Goal: Obtain resource: Download file/media

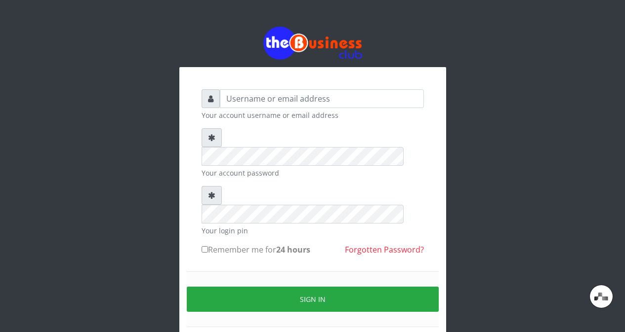
click at [314, 89] on div "Your account username or email address Your account password Your login pin Rem…" at bounding box center [312, 220] width 237 height 277
click at [313, 108] on div "Your account username or email address" at bounding box center [313, 104] width 222 height 31
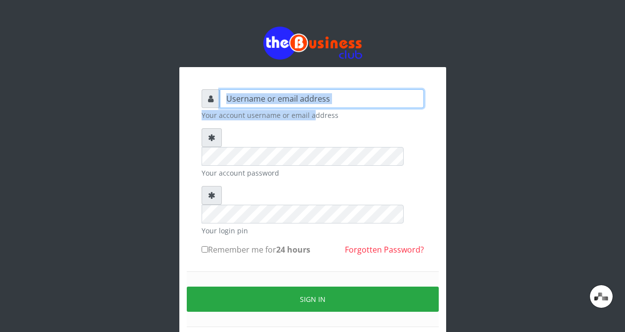
click at [337, 103] on input "text" at bounding box center [322, 98] width 204 height 19
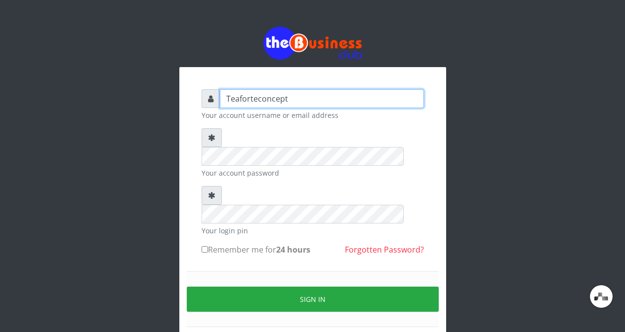
type input "Teaforteconcept"
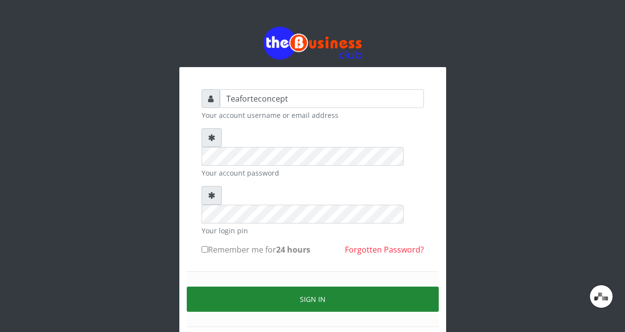
click at [336, 287] on button "Sign in" at bounding box center [313, 299] width 252 height 25
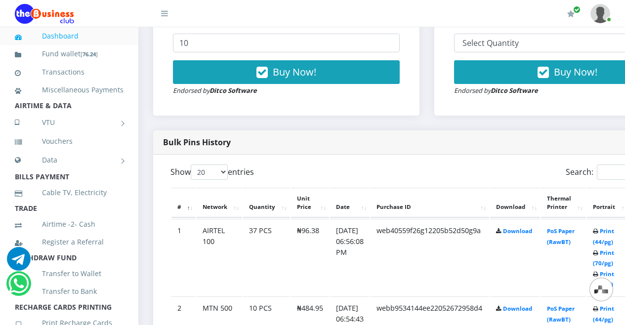
scroll to position [1128, 0]
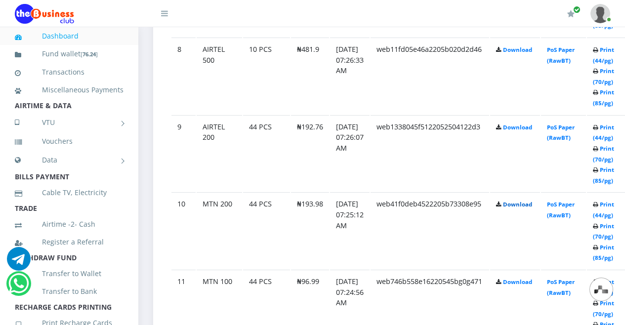
click at [532, 208] on link "Download" at bounding box center [517, 204] width 29 height 7
click at [598, 205] on icon at bounding box center [595, 205] width 5 height 6
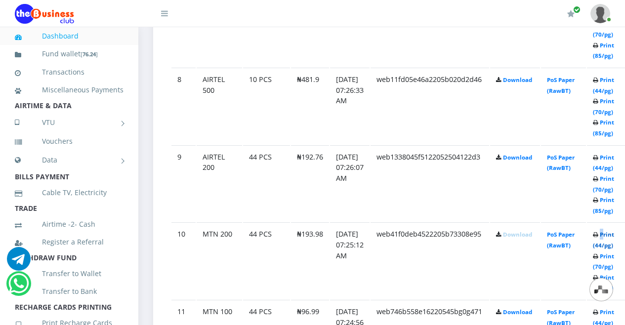
drag, startPoint x: 619, startPoint y: 241, endPoint x: 615, endPoint y: 236, distance: 7.0
click at [615, 236] on td "Print (44/pg) Print (70/pg) Print (85/pg)" at bounding box center [608, 260] width 43 height 77
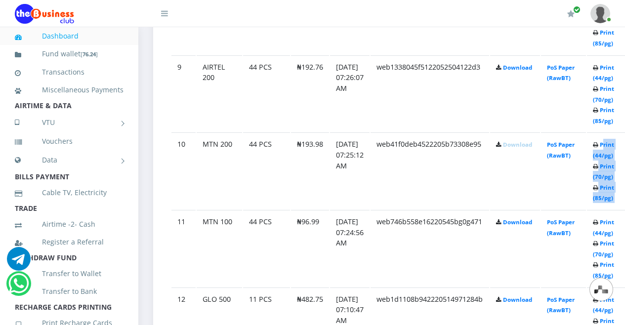
scroll to position [1188, 105]
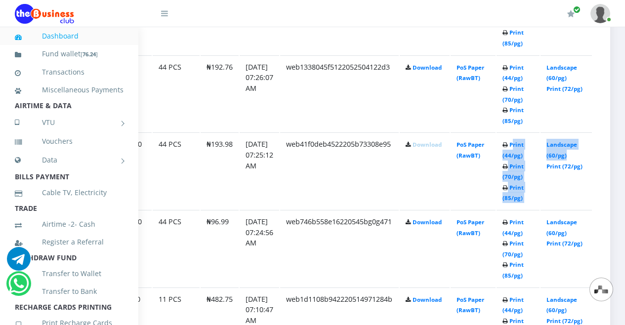
drag, startPoint x: 609, startPoint y: 148, endPoint x: 624, endPoint y: 155, distance: 16.8
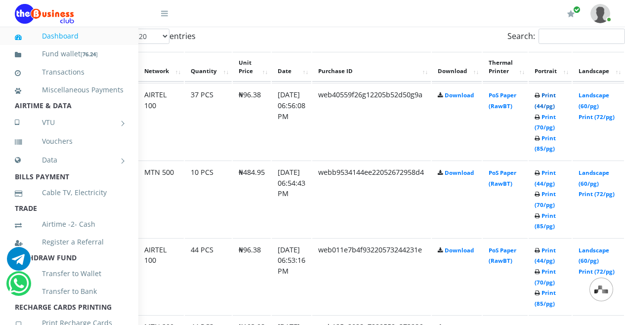
scroll to position [556, 58]
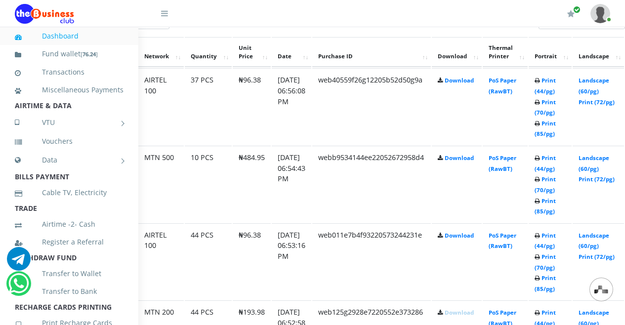
click at [549, 243] on td "Print (44/pg) Print (70/pg) Print (85/pg)" at bounding box center [550, 261] width 43 height 77
click at [556, 238] on link "Print (44/pg)" at bounding box center [545, 241] width 21 height 18
